Goal: Information Seeking & Learning: Get advice/opinions

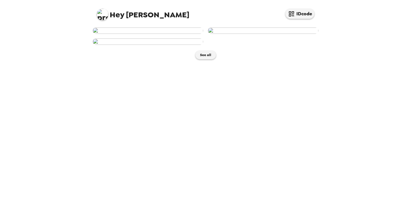
click at [119, 17] on span "Hey" at bounding box center [117, 15] width 14 height 10
click at [100, 17] on img at bounding box center [103, 15] width 12 height 12
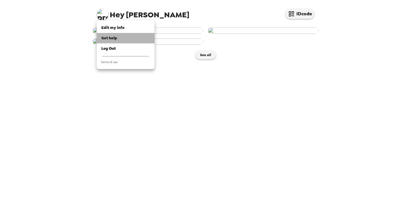
click at [105, 41] on li "Get help" at bounding box center [126, 38] width 58 height 10
